Goal: Task Accomplishment & Management: Manage account settings

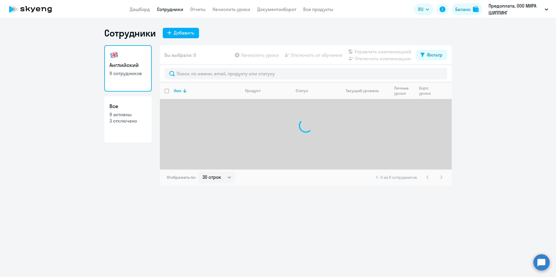
select select "30"
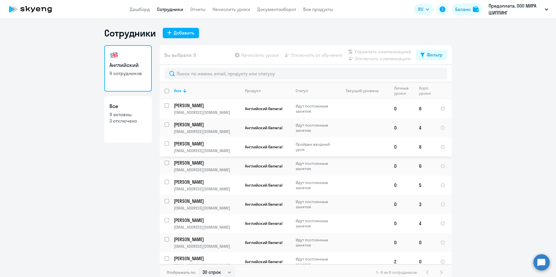
scroll to position [7, 0]
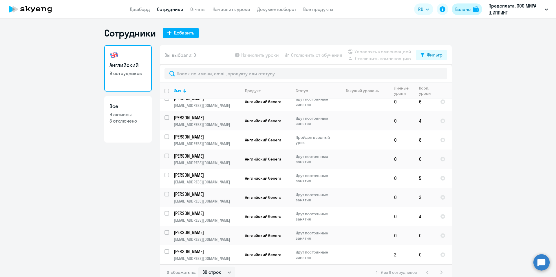
click at [467, 11] on div "Баланс" at bounding box center [462, 9] width 15 height 7
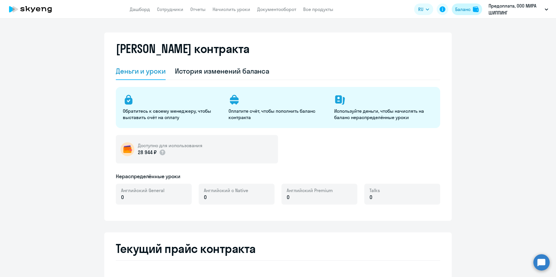
select select "english_adult_not_native_speaker"
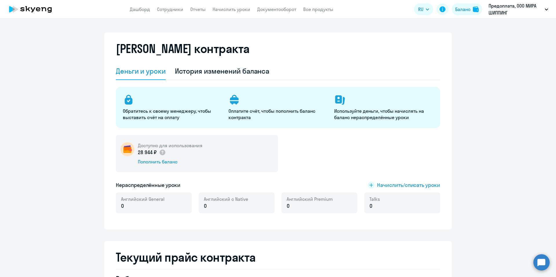
scroll to position [116, 0]
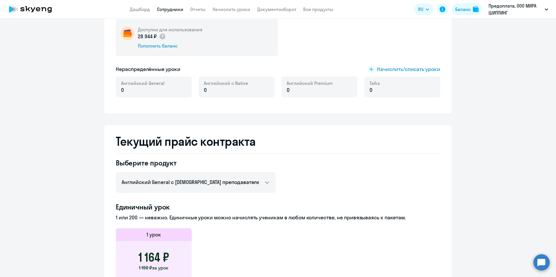
click at [176, 10] on link "Сотрудники" at bounding box center [170, 9] width 26 height 6
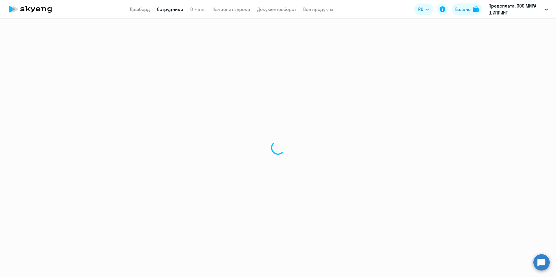
select select "30"
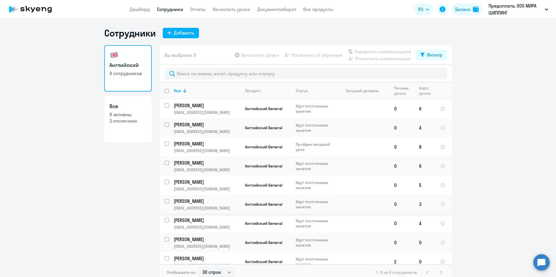
scroll to position [7, 0]
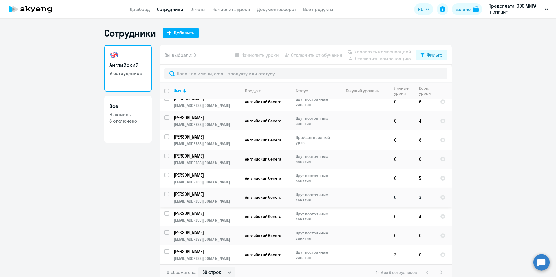
click at [372, 200] on td at bounding box center [363, 197] width 54 height 19
select select "english"
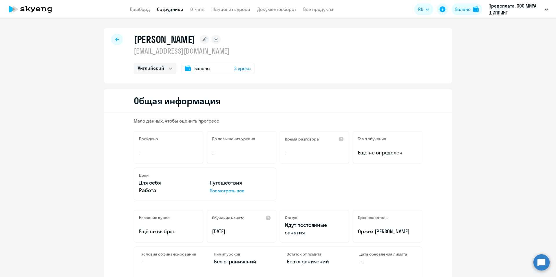
click at [117, 42] on div at bounding box center [117, 40] width 12 height 12
select select "30"
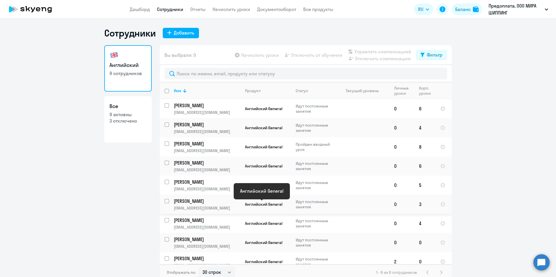
click at [248, 206] on span "Английский General" at bounding box center [263, 204] width 37 height 5
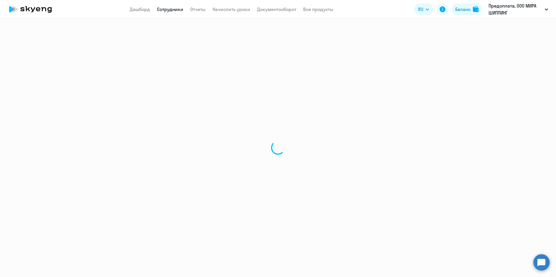
select select "english"
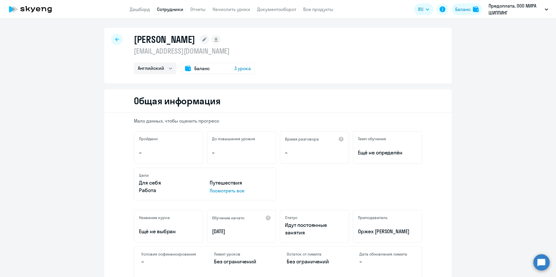
click at [117, 39] on div at bounding box center [117, 40] width 12 height 12
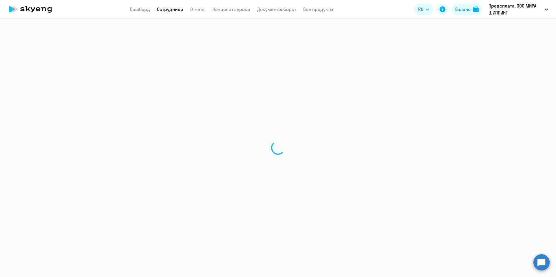
select select "30"
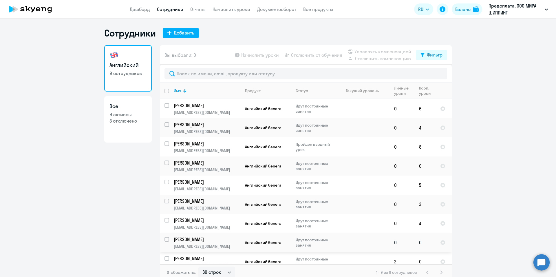
scroll to position [7, 0]
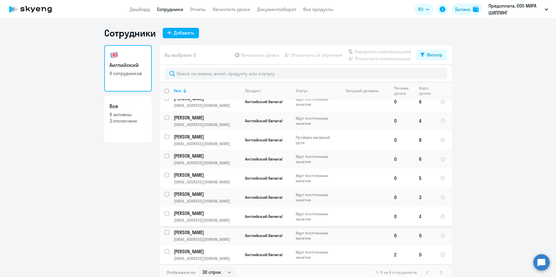
click at [316, 218] on p "Идут постоянные занятия" at bounding box center [316, 216] width 40 height 10
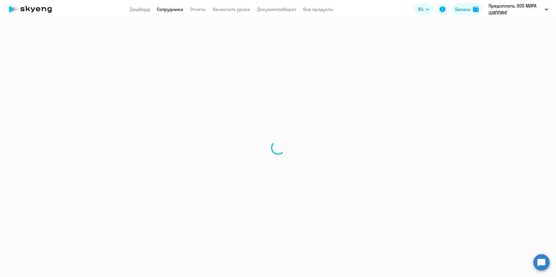
select select "english"
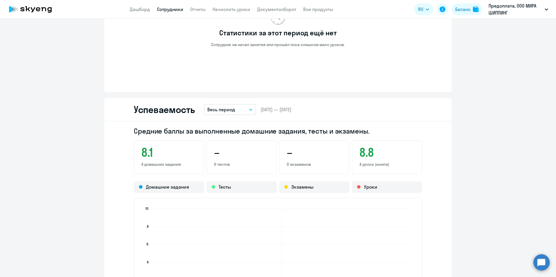
scroll to position [463, 0]
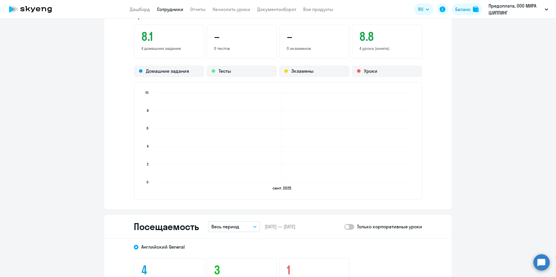
drag, startPoint x: 269, startPoint y: 189, endPoint x: 298, endPoint y: 188, distance: 29.0
click at [298, 188] on icon "[DATE] [DATE] 0 0 2 2 4 4 6 6 8 8 10 10" at bounding box center [277, 141] width 275 height 102
click at [433, 164] on div "Средние баллы за выполненные домашние задания, тесты и экзамены. 8.1 4 домашних…" at bounding box center [278, 107] width 348 height 203
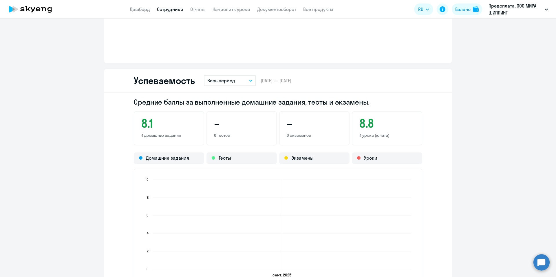
scroll to position [348, 0]
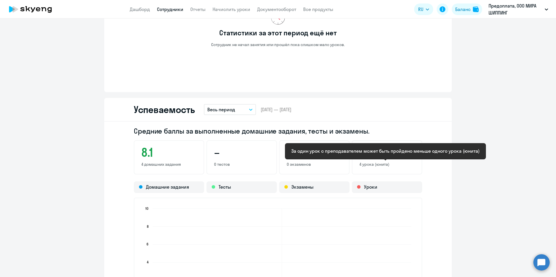
drag, startPoint x: 361, startPoint y: 153, endPoint x: 393, endPoint y: 165, distance: 34.2
click at [393, 165] on div "8.8 4 урока (юнита)" at bounding box center [387, 157] width 70 height 34
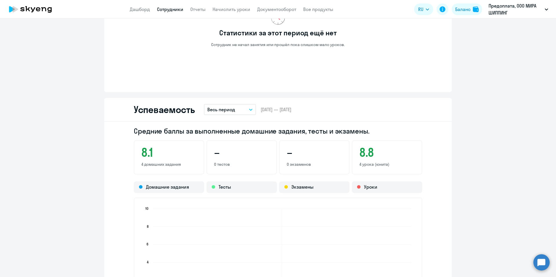
click at [437, 192] on div "Средние баллы за выполненные домашние задания, тесты и экзамены. 8.1 4 домашних…" at bounding box center [278, 223] width 348 height 203
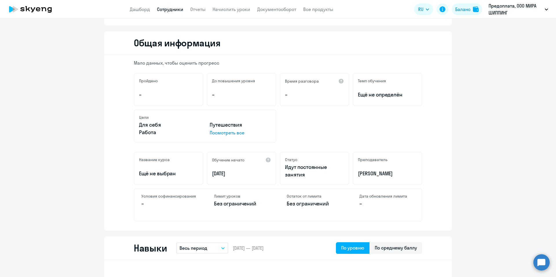
scroll to position [0, 0]
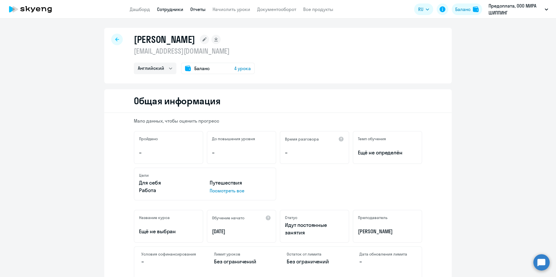
click at [193, 12] on link "Отчеты" at bounding box center [197, 9] width 15 height 6
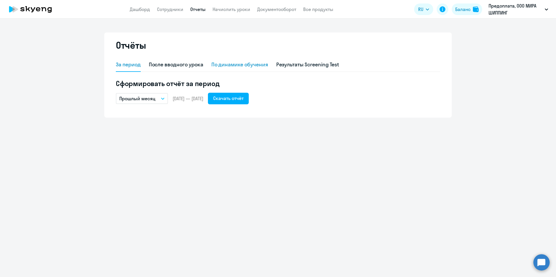
click at [235, 66] on div "По динамике обучения" at bounding box center [239, 65] width 57 height 8
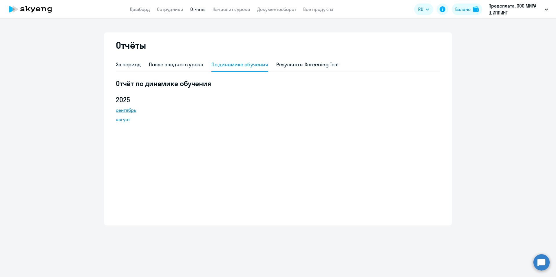
click at [128, 109] on link "сентябрь" at bounding box center [142, 110] width 52 height 7
click at [172, 8] on link "Сотрудники" at bounding box center [170, 9] width 26 height 6
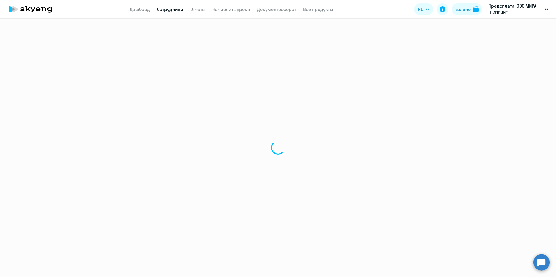
select select "30"
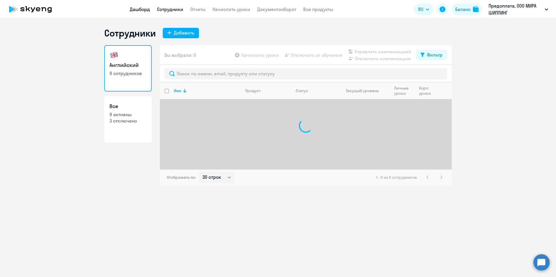
click at [143, 10] on link "Дашборд" at bounding box center [140, 9] width 20 height 6
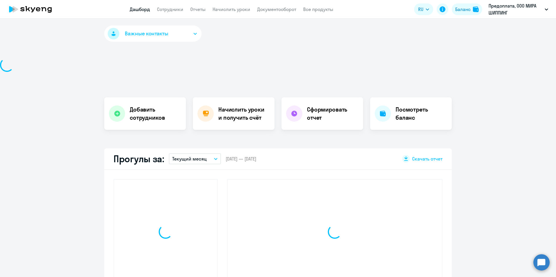
select select "30"
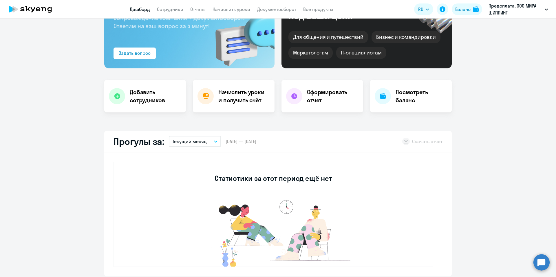
scroll to position [58, 0]
click at [210, 143] on button "Текущий месяц" at bounding box center [195, 141] width 52 height 11
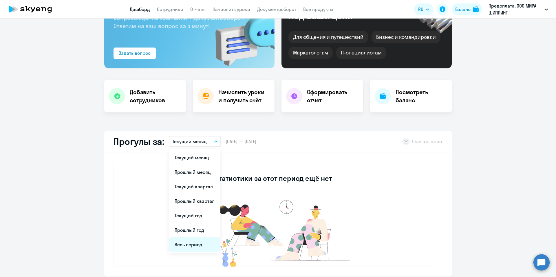
click at [189, 246] on li "Весь период" at bounding box center [195, 244] width 52 height 14
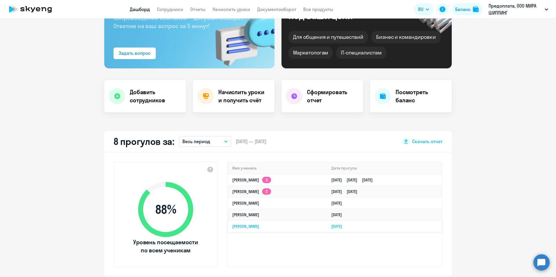
click at [331, 226] on link "[DATE]" at bounding box center [338, 226] width 15 height 5
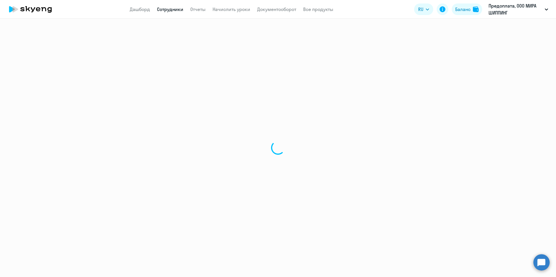
select select "english"
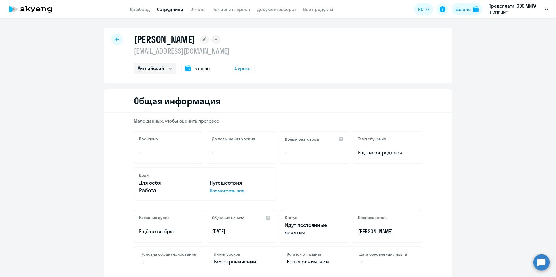
click at [115, 39] on icon at bounding box center [117, 39] width 4 height 4
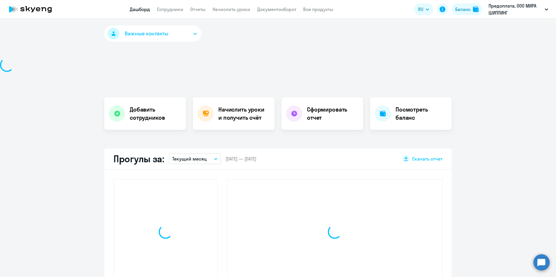
select select "30"
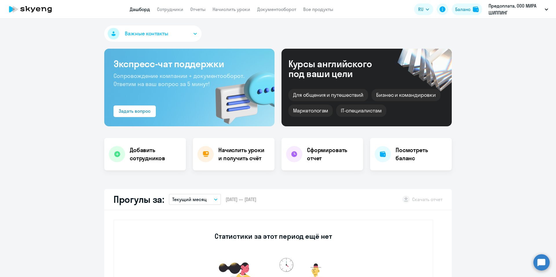
scroll to position [87, 0]
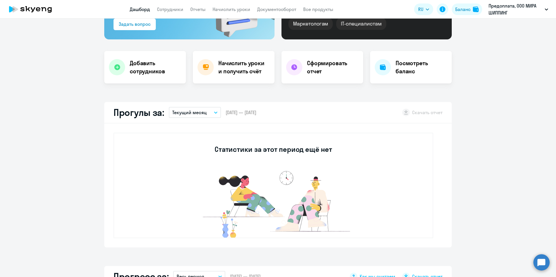
click at [211, 114] on button "Текущий месяц" at bounding box center [195, 112] width 52 height 11
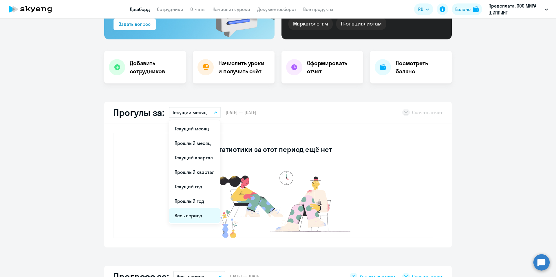
click at [194, 216] on li "Весь период" at bounding box center [195, 215] width 52 height 14
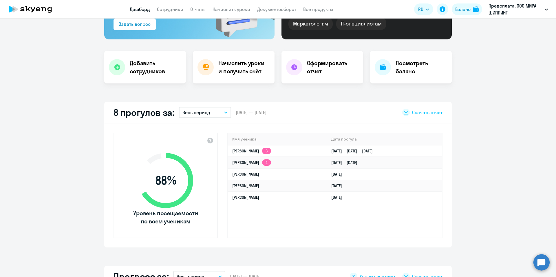
click at [319, 215] on div "Имя ученика [PERSON_NAME] прогула [PERSON_NAME] 3 [DATE] [DATE] [DATE] [PERSON_…" at bounding box center [334, 185] width 215 height 105
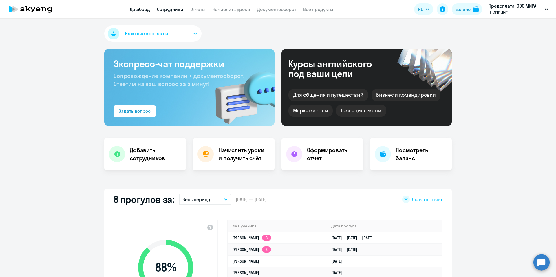
click at [175, 9] on link "Сотрудники" at bounding box center [170, 9] width 26 height 6
select select "30"
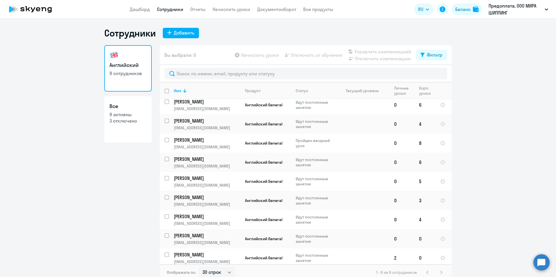
scroll to position [2, 0]
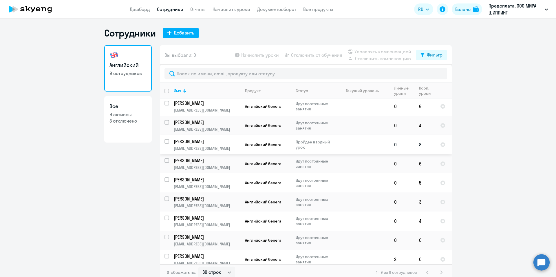
click at [347, 144] on td at bounding box center [363, 144] width 54 height 19
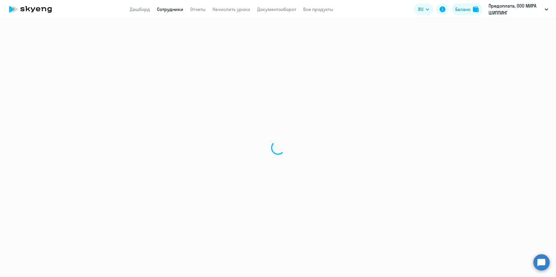
select select "english"
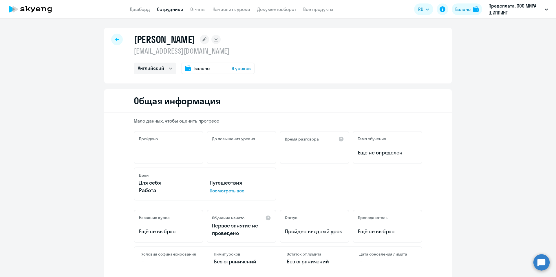
click at [238, 71] on span "8 уроков" at bounding box center [241, 68] width 19 height 7
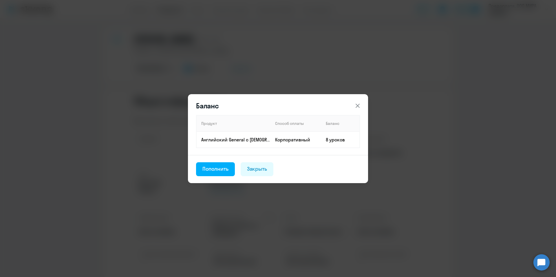
click at [357, 107] on icon at bounding box center [357, 105] width 7 height 7
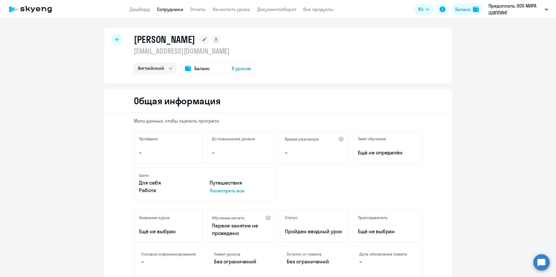
click at [115, 40] on icon at bounding box center [117, 39] width 4 height 4
select select "30"
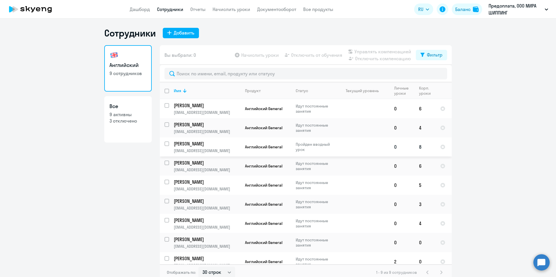
click at [382, 148] on td at bounding box center [363, 146] width 54 height 19
select select "english"
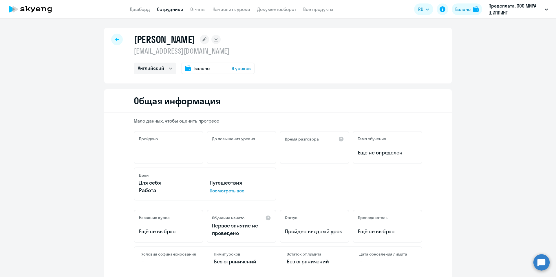
click at [115, 41] on div at bounding box center [117, 40] width 12 height 12
select select "30"
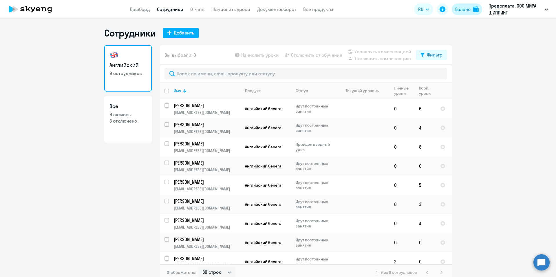
click at [472, 10] on button "Баланс" at bounding box center [467, 9] width 30 height 12
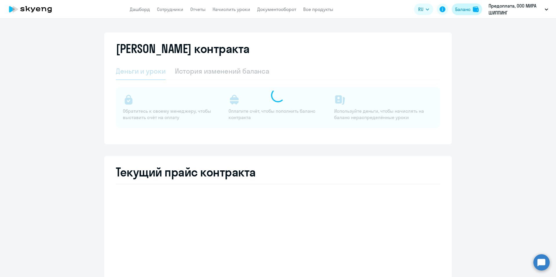
select select "english_adult_not_native_speaker"
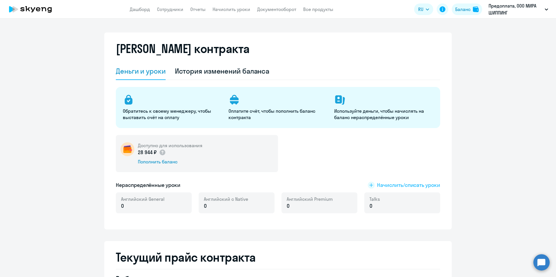
click at [401, 184] on span "Начислить/списать уроки" at bounding box center [408, 185] width 63 height 8
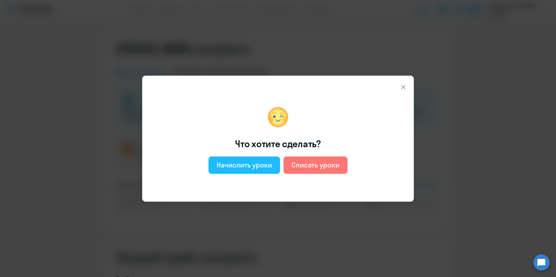
click at [261, 169] on button "Начислить уроки" at bounding box center [245, 164] width 72 height 17
select select "english_adult_not_native_speaker"
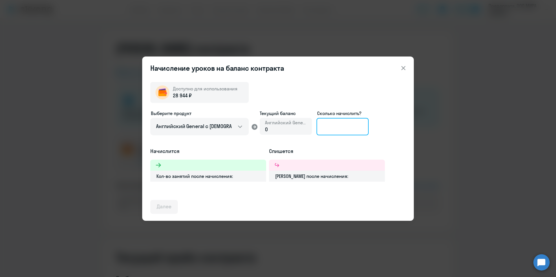
click at [340, 129] on input at bounding box center [343, 126] width 52 height 17
type input "8"
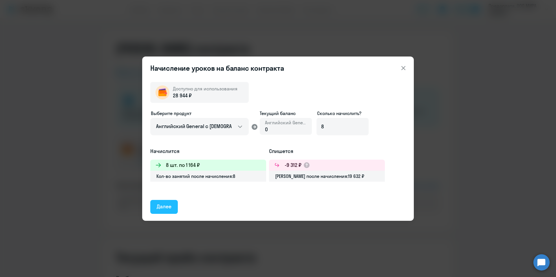
click at [166, 208] on div "Далее" at bounding box center [164, 207] width 15 height 8
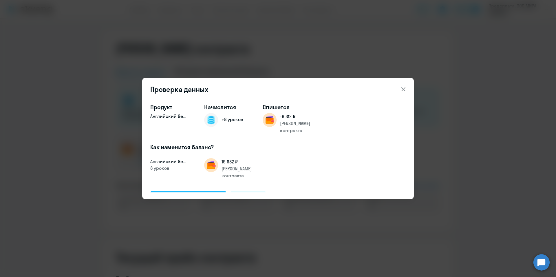
click at [206, 193] on div "Подтвердить и начислить" at bounding box center [188, 197] width 63 height 8
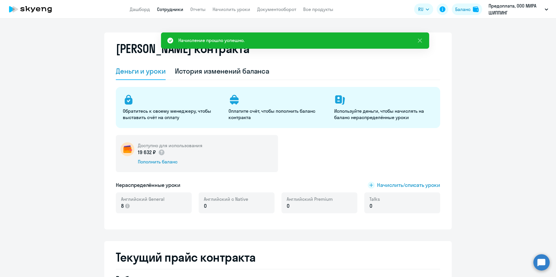
click at [174, 8] on link "Сотрудники" at bounding box center [170, 9] width 26 height 6
select select "30"
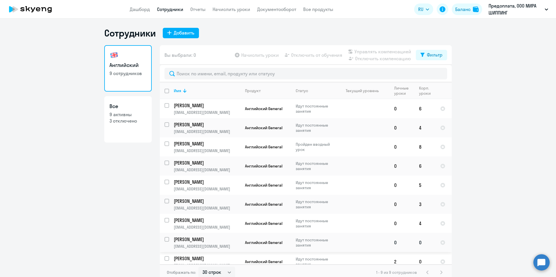
click at [291, 250] on td "Идут постоянные занятия" at bounding box center [313, 242] width 45 height 19
select select "english"
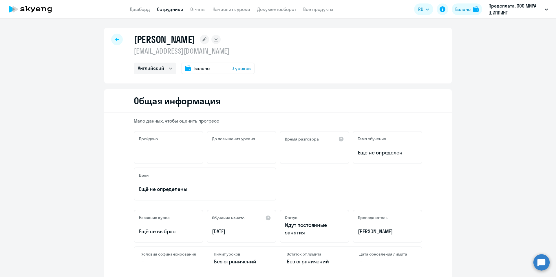
click at [238, 69] on span "0 уроков" at bounding box center [240, 68] width 19 height 7
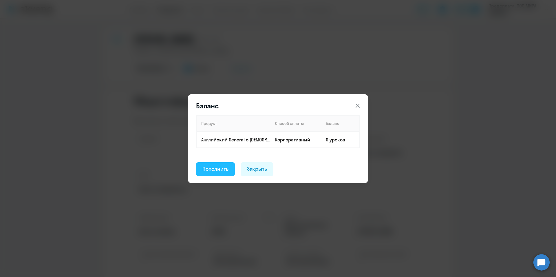
click at [213, 171] on div "Пополнить" at bounding box center [215, 169] width 26 height 8
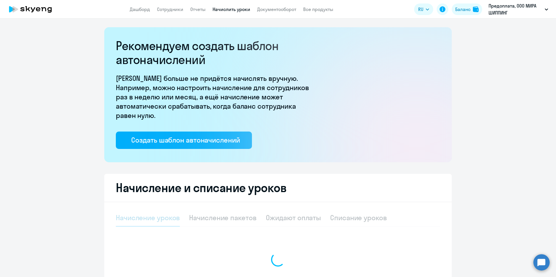
select select "10"
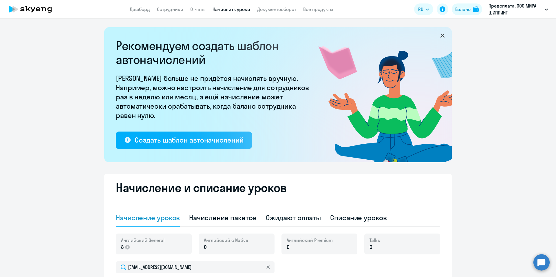
scroll to position [87, 0]
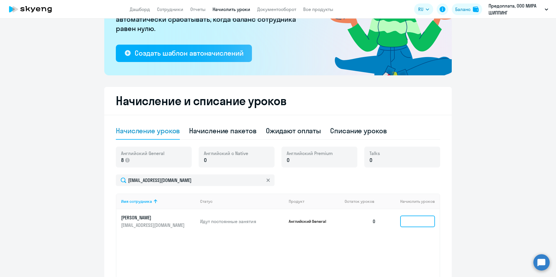
click at [416, 224] on input at bounding box center [417, 221] width 35 height 12
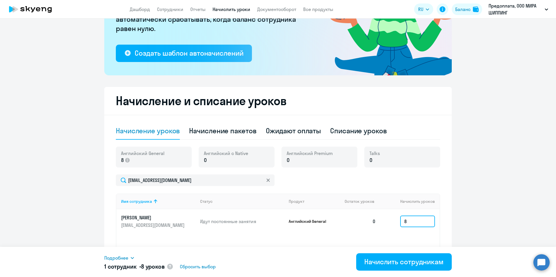
scroll to position [139, 0]
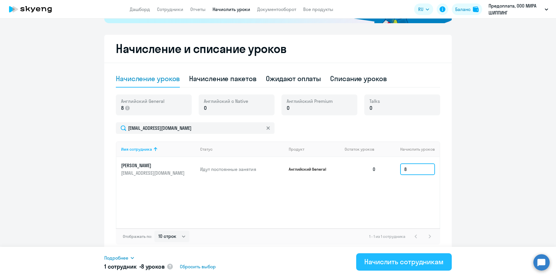
type input "8"
click at [401, 259] on div "Начислить сотрудникам" at bounding box center [403, 261] width 79 height 9
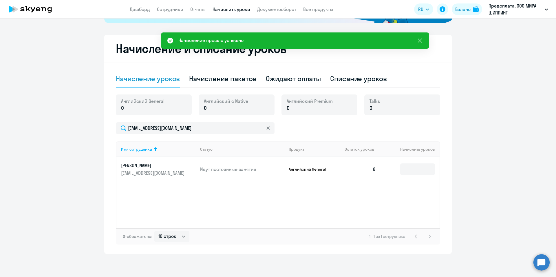
scroll to position [23, 0]
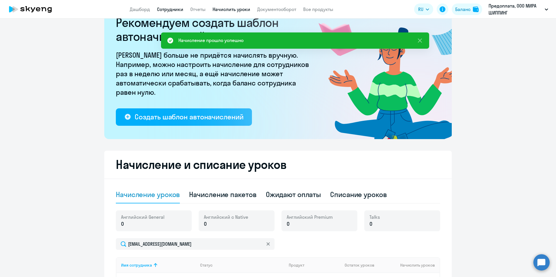
click at [167, 11] on link "Сотрудники" at bounding box center [170, 9] width 26 height 6
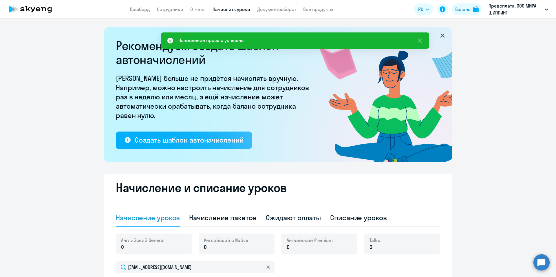
select select "30"
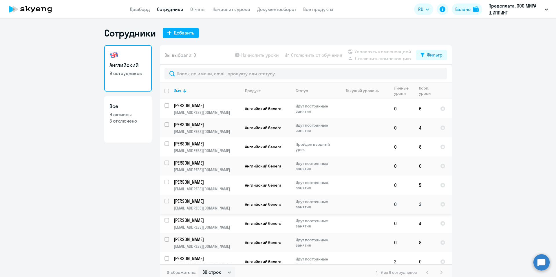
click at [336, 207] on td at bounding box center [363, 204] width 54 height 19
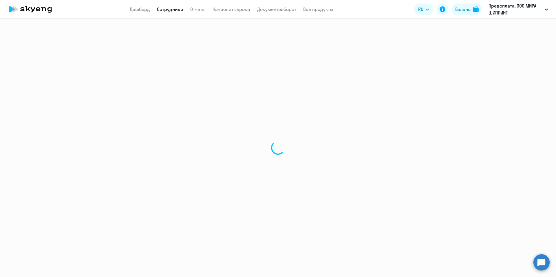
select select "english"
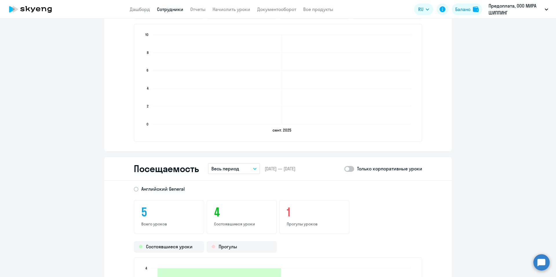
scroll to position [637, 0]
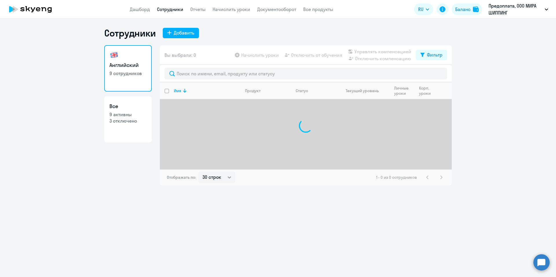
select select "30"
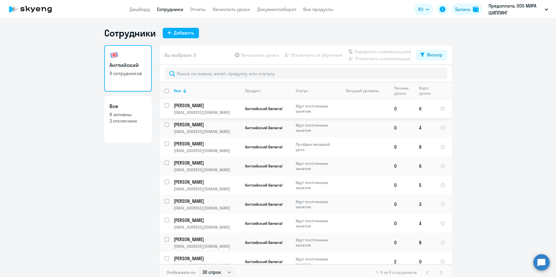
click at [365, 112] on td at bounding box center [363, 108] width 54 height 19
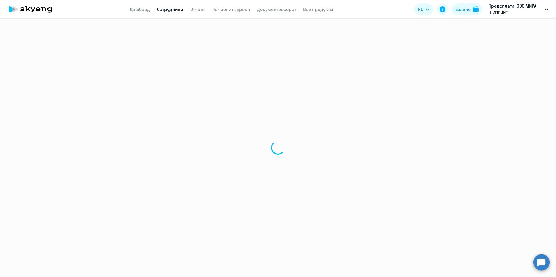
select select "english"
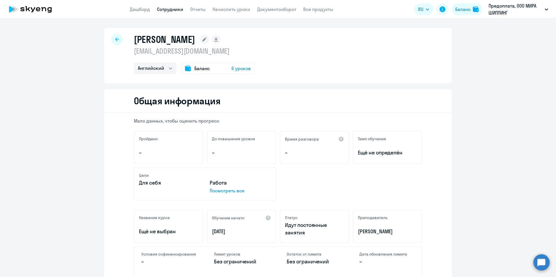
click at [115, 41] on icon at bounding box center [117, 39] width 4 height 4
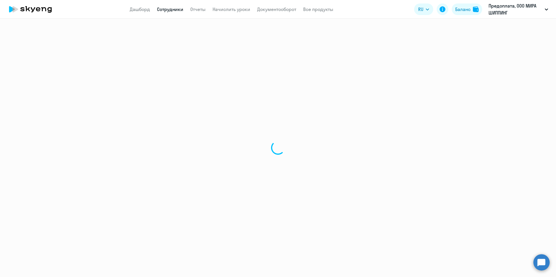
select select "30"
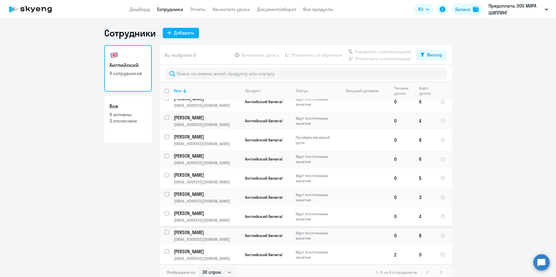
scroll to position [3, 0]
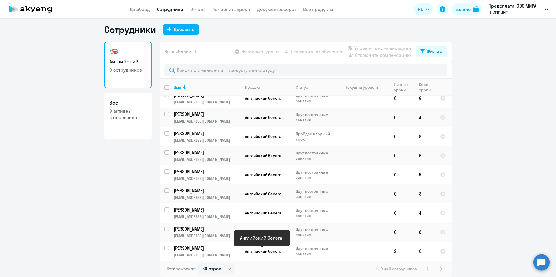
click at [276, 250] on span "Английский General" at bounding box center [263, 250] width 37 height 5
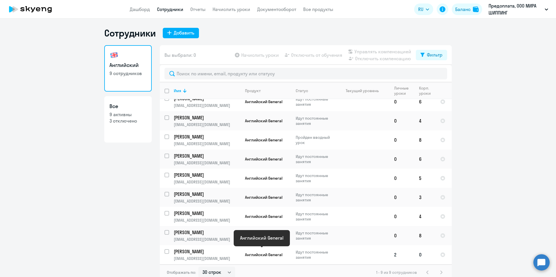
select select "english"
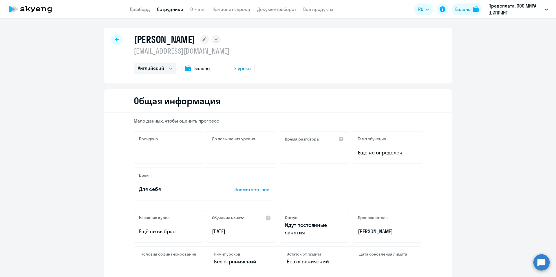
click at [239, 70] on span "2 урока" at bounding box center [242, 68] width 17 height 7
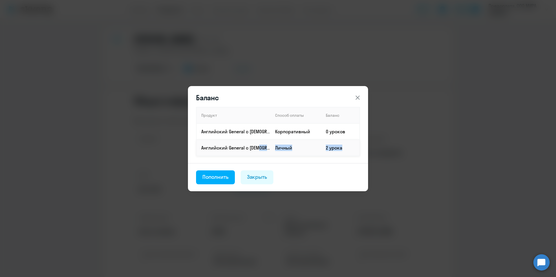
drag, startPoint x: 256, startPoint y: 149, endPoint x: 343, endPoint y: 144, distance: 87.6
click at [341, 150] on tr "Английский General с русскоговорящим преподавателем Личный 2 урока" at bounding box center [277, 148] width 163 height 16
click at [359, 98] on icon at bounding box center [357, 97] width 7 height 7
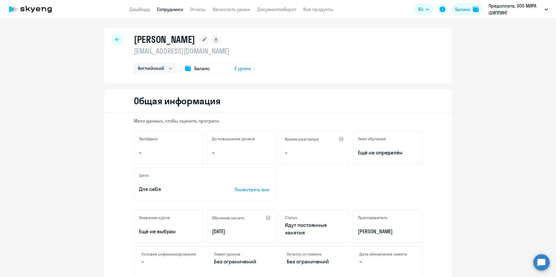
click at [112, 41] on div at bounding box center [117, 40] width 12 height 12
select select "30"
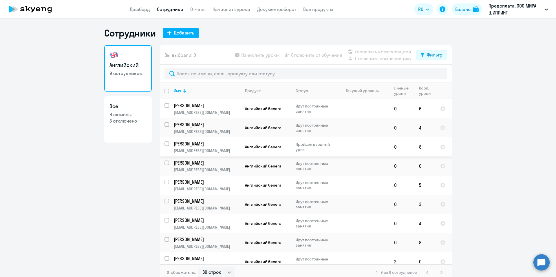
scroll to position [7, 0]
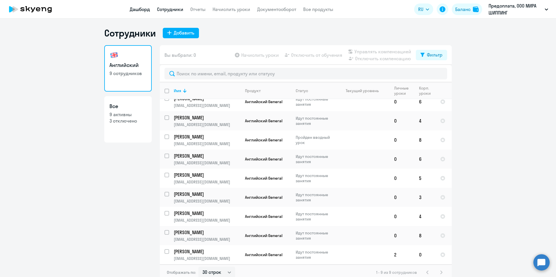
click at [135, 7] on link "Дашборд" at bounding box center [140, 9] width 20 height 6
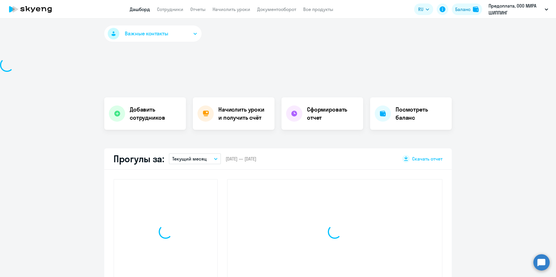
select select "30"
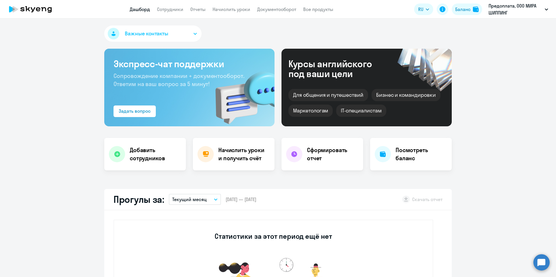
scroll to position [87, 0]
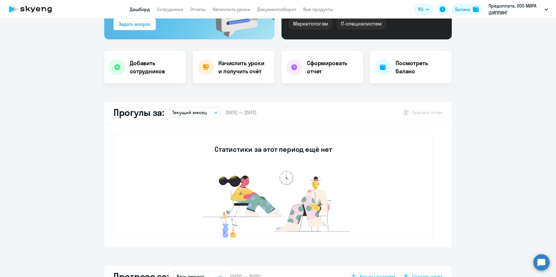
click at [203, 114] on button "Текущий месяц" at bounding box center [195, 112] width 52 height 11
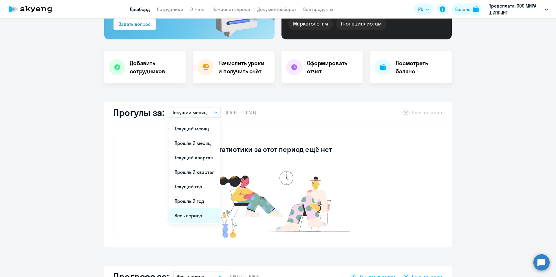
click at [194, 215] on li "Весь период" at bounding box center [195, 215] width 52 height 14
